Goal: Use online tool/utility: Utilize a website feature to perform a specific function

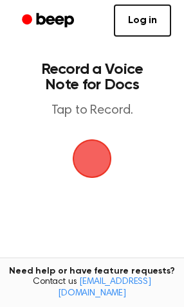
click at [96, 163] on span "button" at bounding box center [92, 159] width 36 height 36
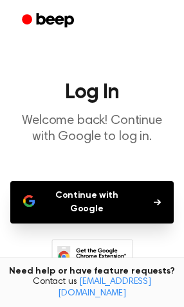
click at [103, 192] on button "Continue with Google" at bounding box center [91, 202] width 163 height 42
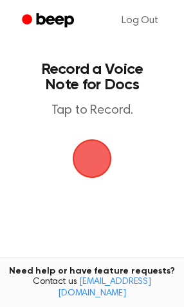
click at [98, 159] on span "button" at bounding box center [92, 159] width 36 height 36
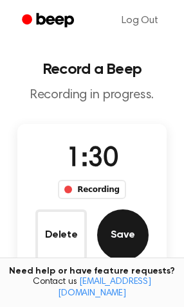
click at [129, 235] on button "Save" at bounding box center [122, 235] width 51 height 51
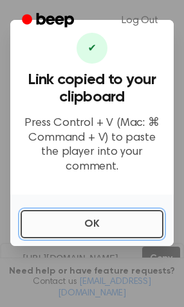
click at [101, 215] on button "OK" at bounding box center [92, 224] width 143 height 28
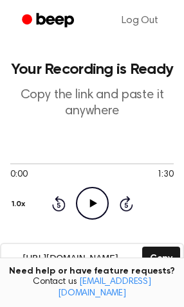
click at [93, 203] on icon at bounding box center [92, 203] width 7 height 8
click at [93, 203] on icon at bounding box center [92, 203] width 6 height 8
drag, startPoint x: 162, startPoint y: 259, endPoint x: -293, endPoint y: 203, distance: 458.5
click at [0, 203] on html "Log Out Your Recording is Ready Copy the link and paste it anywhere 0:04 1:30 Y…" at bounding box center [92, 283] width 184 height 566
click at [161, 255] on button "Copy" at bounding box center [161, 259] width 38 height 24
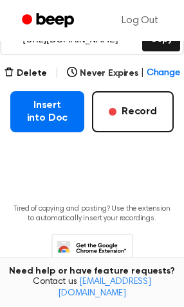
scroll to position [257, 0]
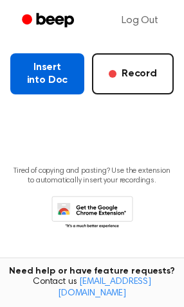
click at [42, 79] on button "Insert into Doc" at bounding box center [47, 73] width 74 height 41
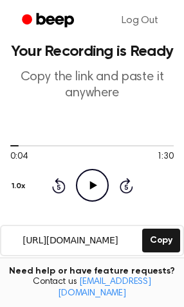
scroll to position [0, 0]
